Goal: Navigation & Orientation: Find specific page/section

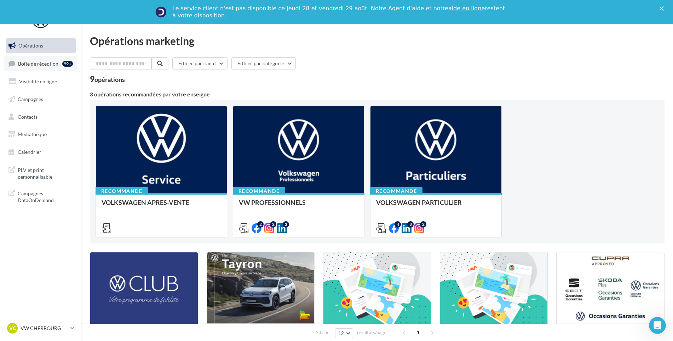
click at [51, 60] on link "Boîte de réception 99+" at bounding box center [40, 63] width 73 height 15
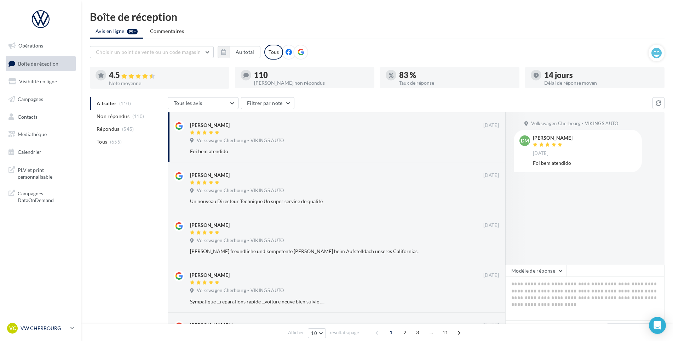
click at [46, 333] on div "VC VW CHERBOURG vw-tour-vau" at bounding box center [37, 327] width 61 height 11
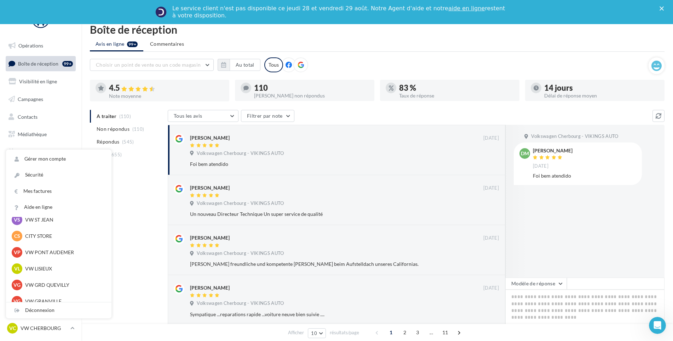
scroll to position [106, 0]
click at [58, 253] on p "VW PONT AUDEMER" at bounding box center [64, 252] width 78 height 7
